Goal: Transaction & Acquisition: Purchase product/service

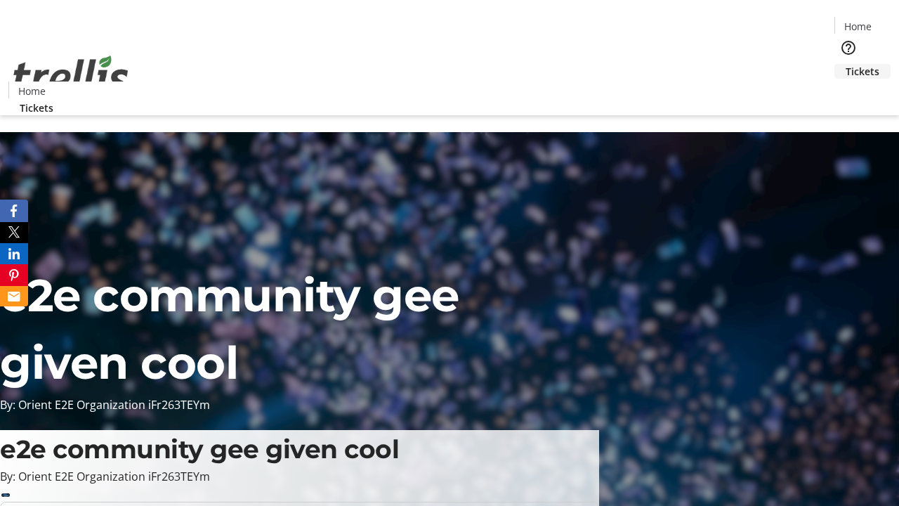
click at [846, 64] on span "Tickets" at bounding box center [863, 71] width 34 height 15
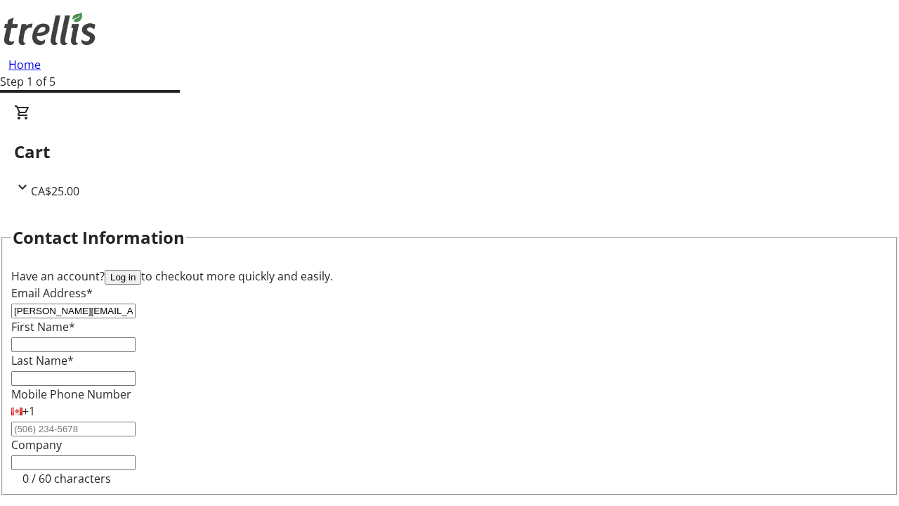
type input "[PERSON_NAME][EMAIL_ADDRESS][DOMAIN_NAME]"
type input "[PERSON_NAME]"
type input "Kuhic"
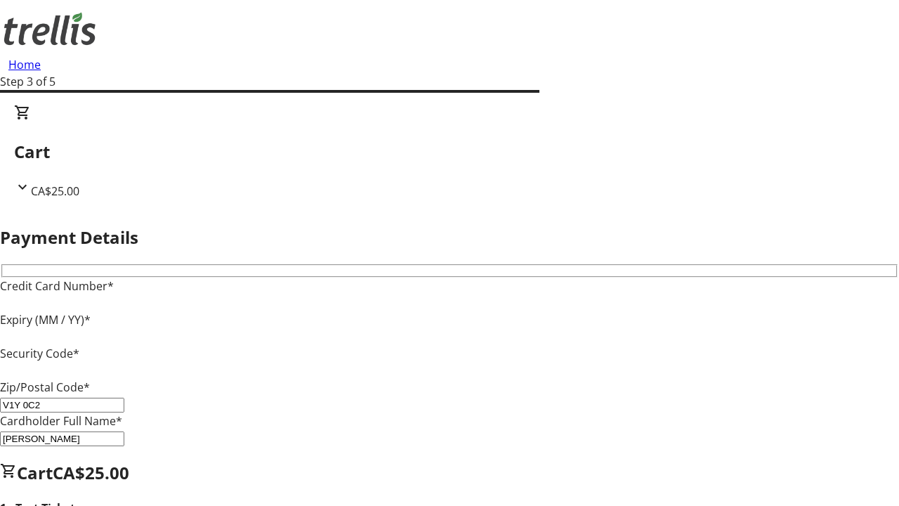
type input "V1Y 0C2"
